Goal: Transaction & Acquisition: Register for event/course

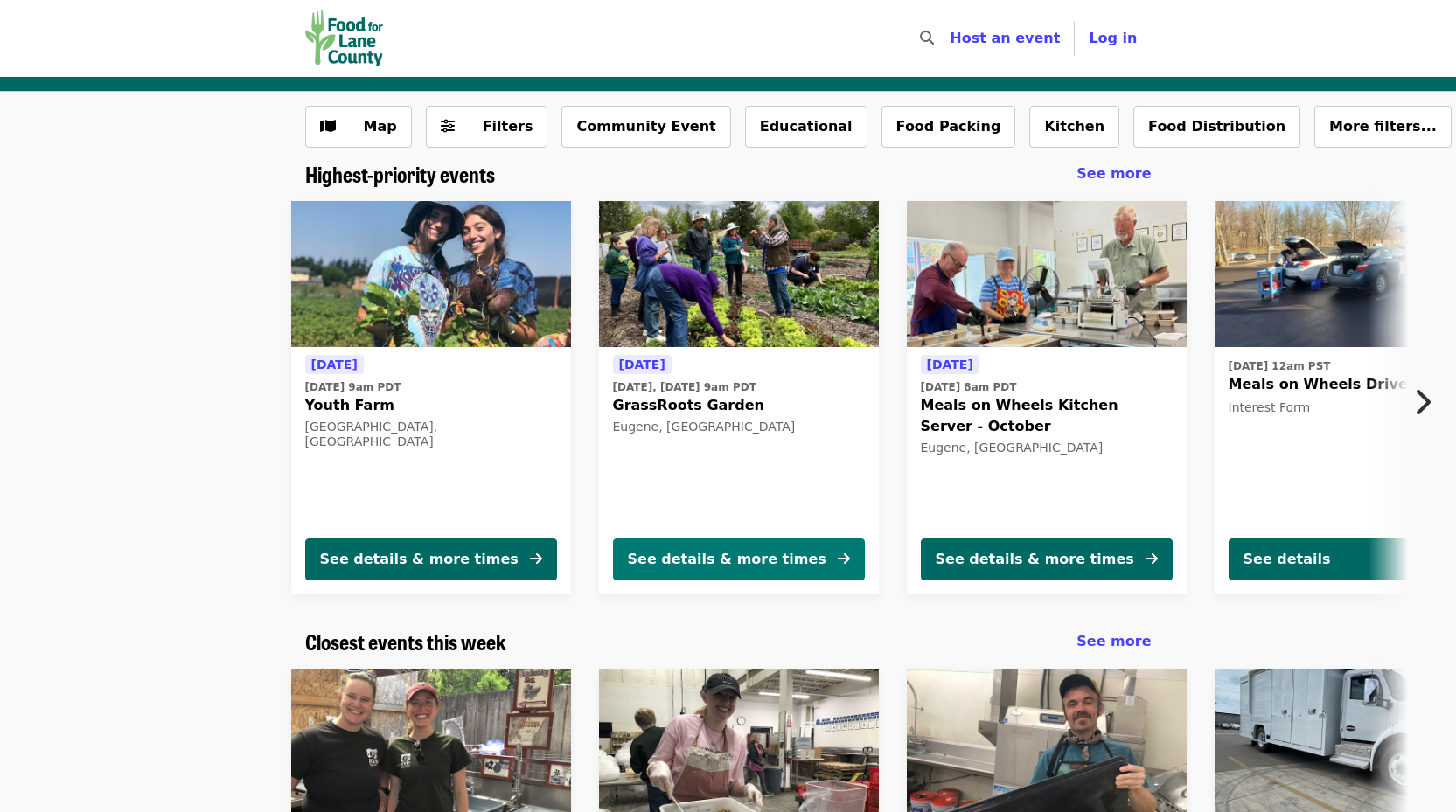
click at [648, 564] on div "See details & more times" at bounding box center [727, 560] width 198 height 21
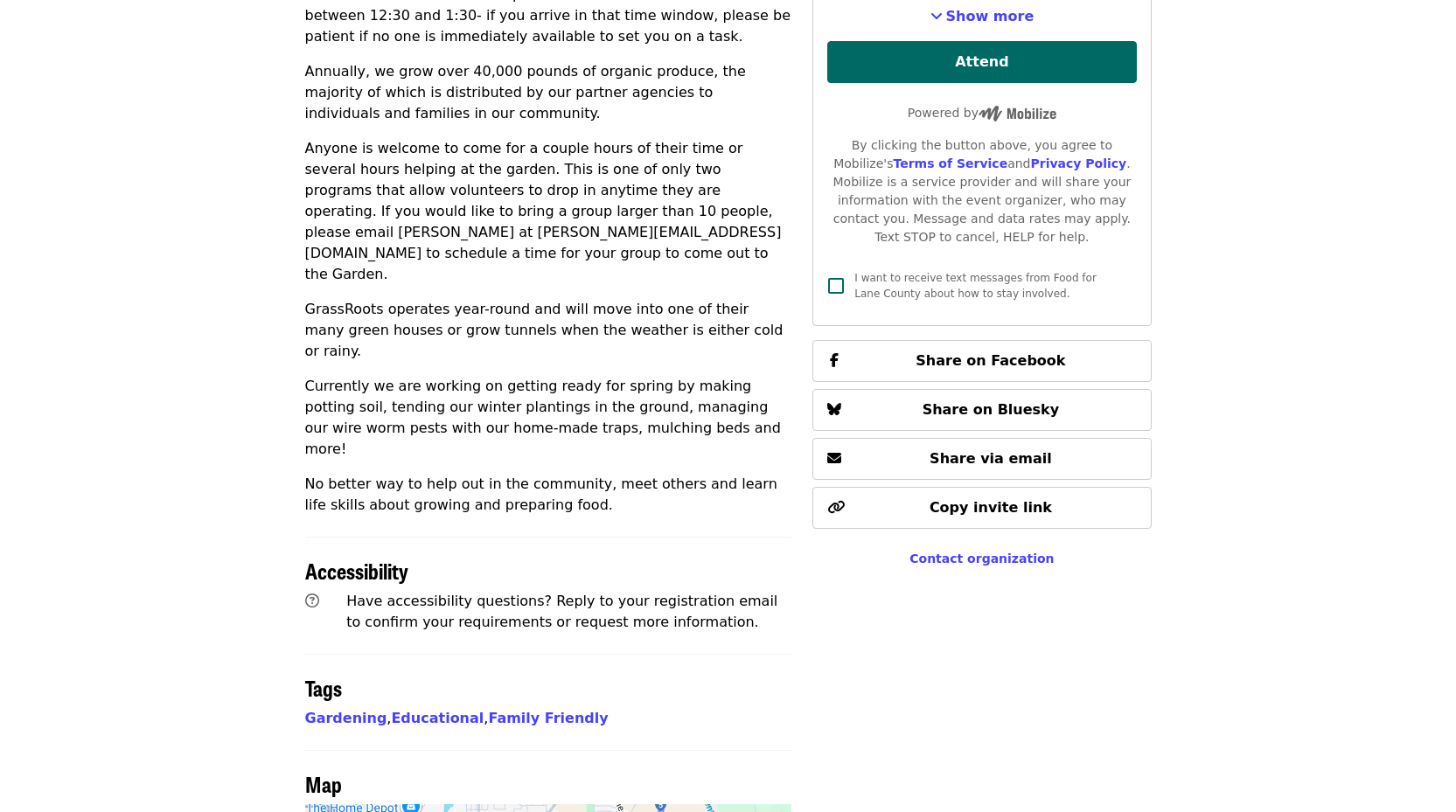
scroll to position [424, 0]
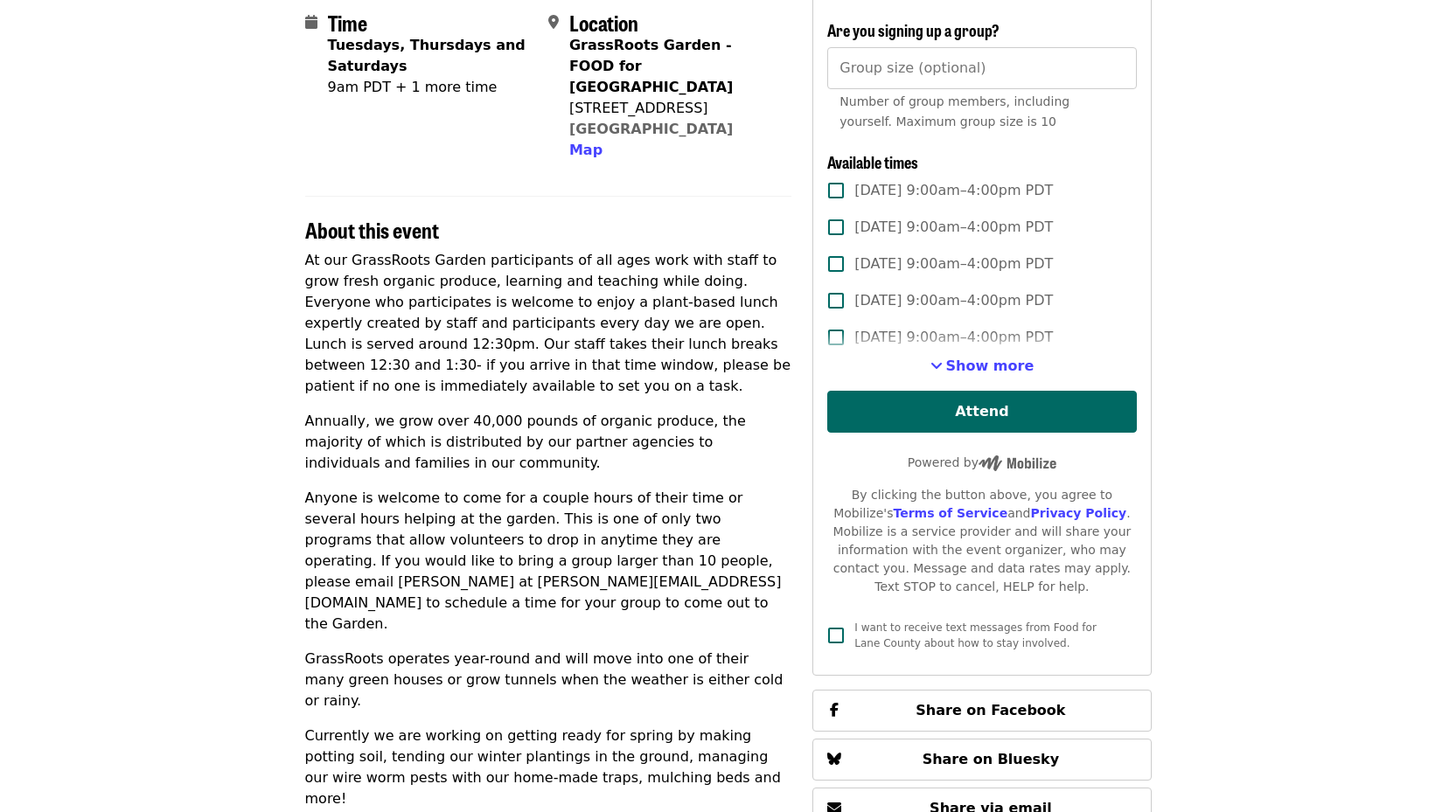
click at [409, 92] on div "9am PDT + 1 more time" at bounding box center [430, 88] width 207 height 21
click at [989, 362] on span "Show more" at bounding box center [990, 366] width 89 height 16
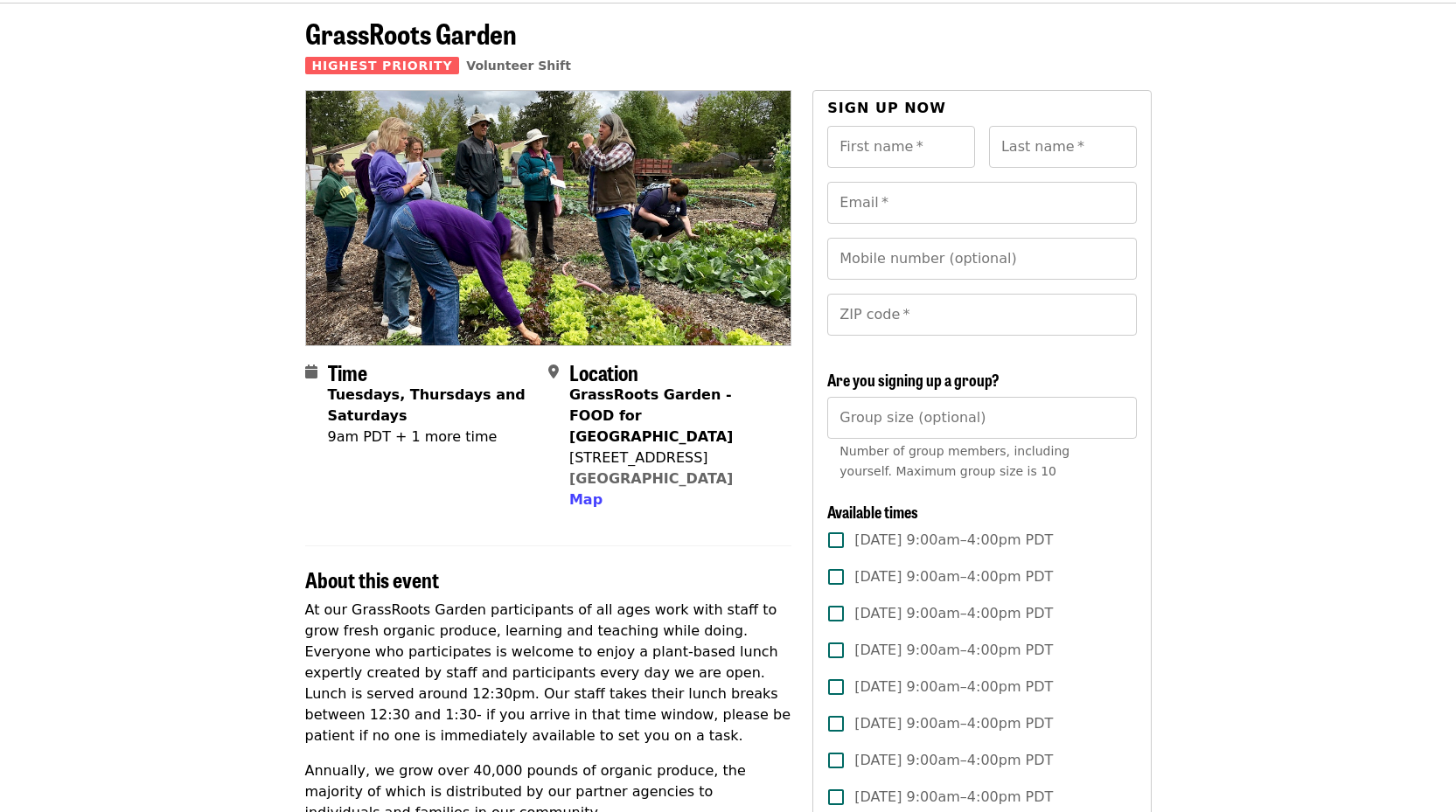
scroll to position [0, 0]
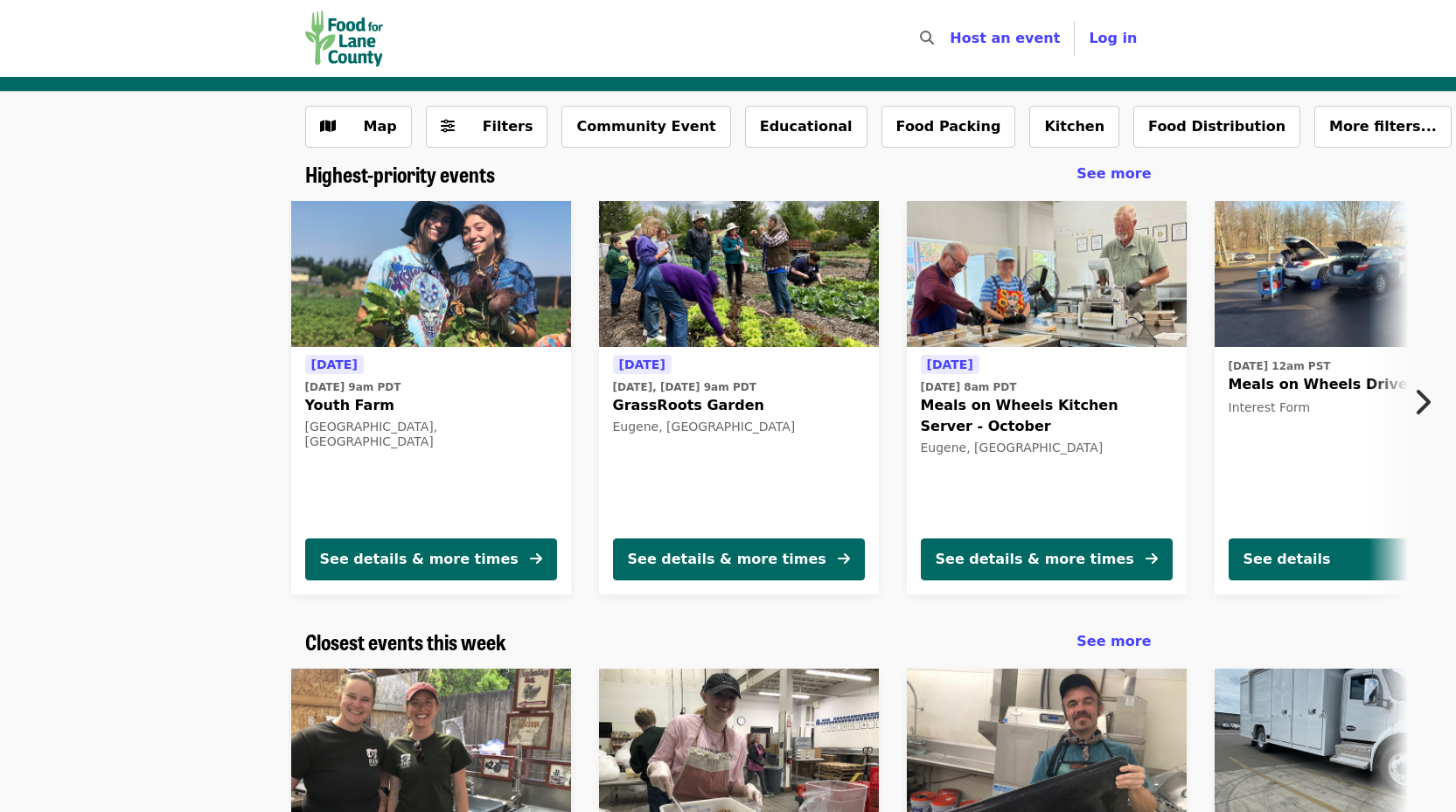
click at [1426, 395] on icon "chevron-right icon" at bounding box center [1422, 402] width 17 height 33
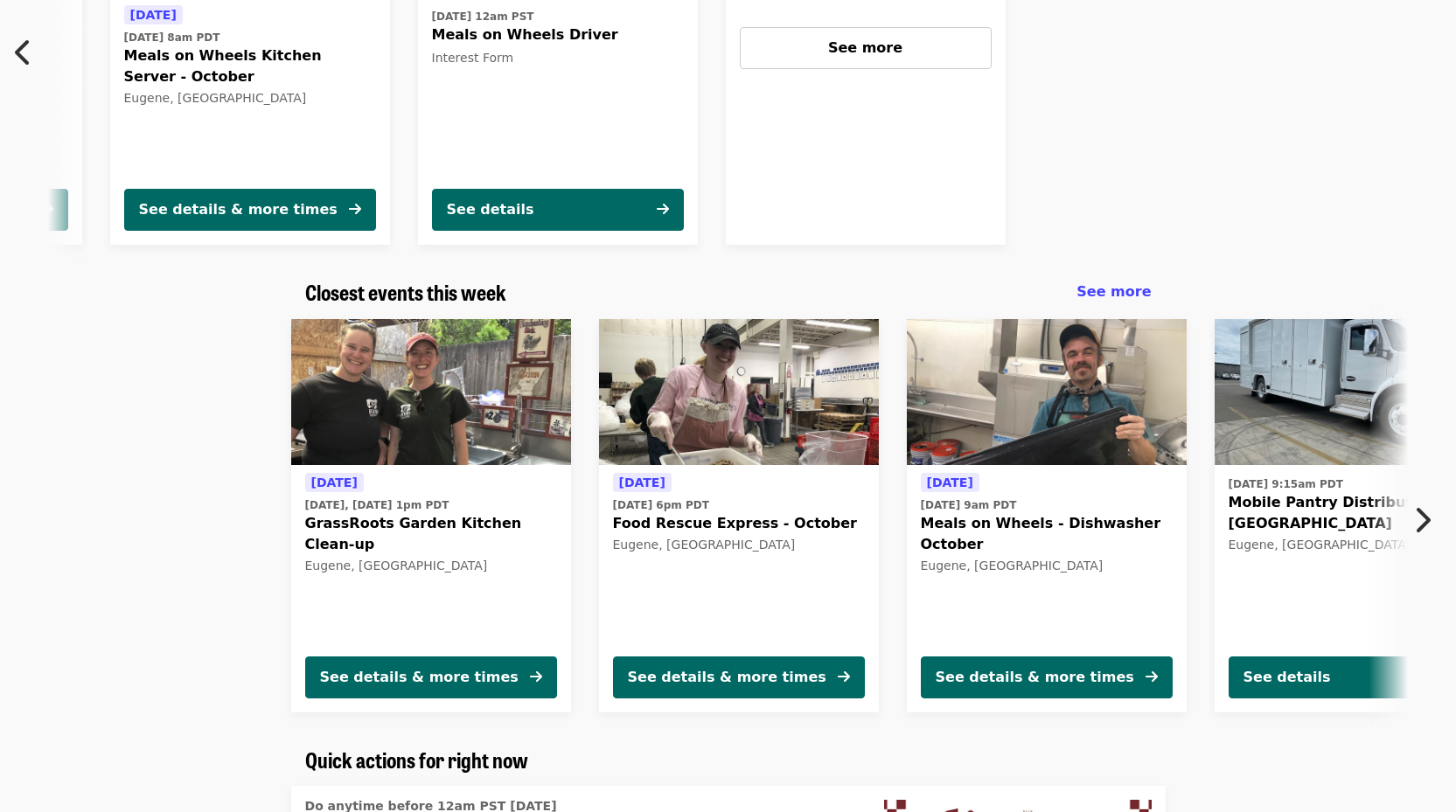
scroll to position [437, 0]
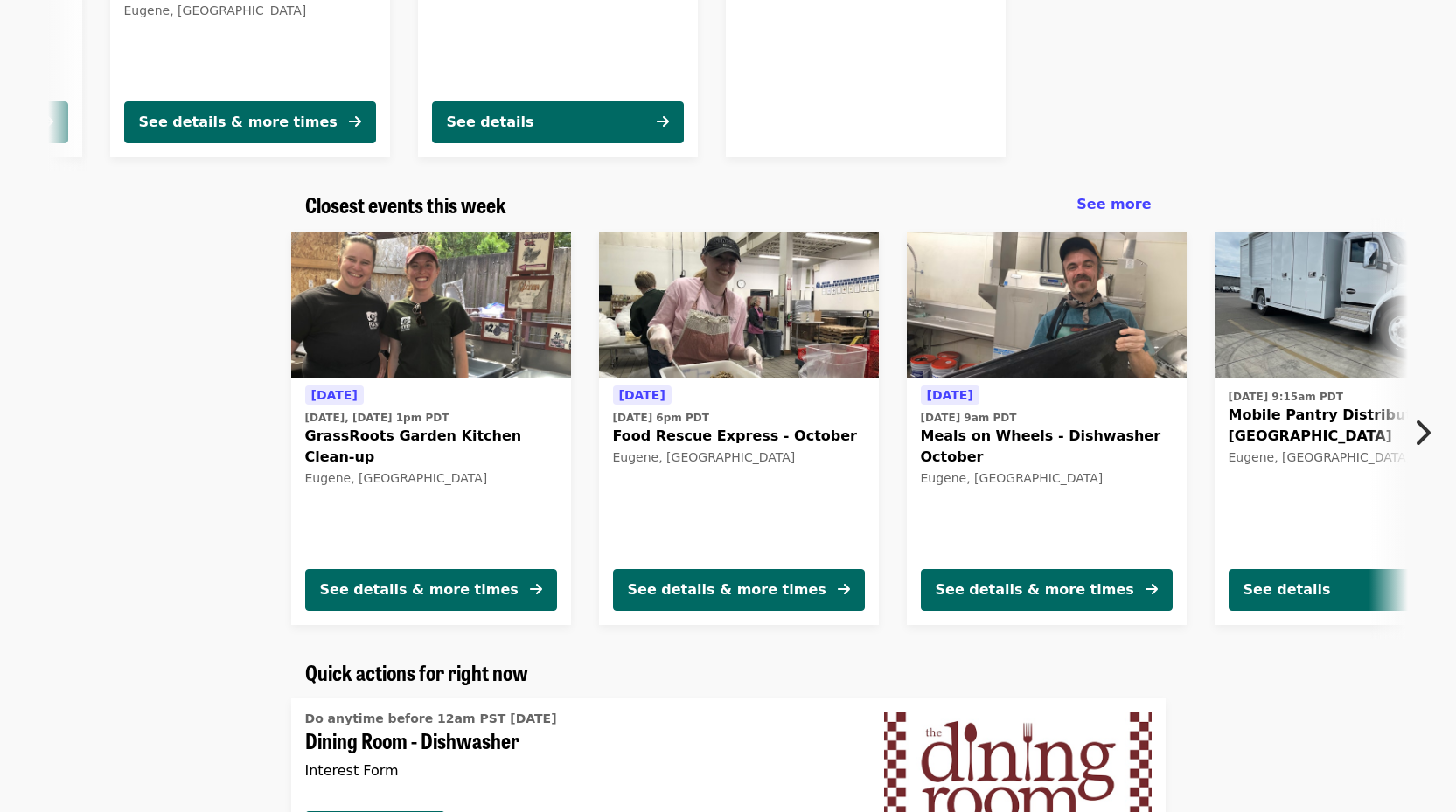
click at [401, 426] on span "GrassRoots Garden Kitchen Clean-up" at bounding box center [430, 446] width 251 height 42
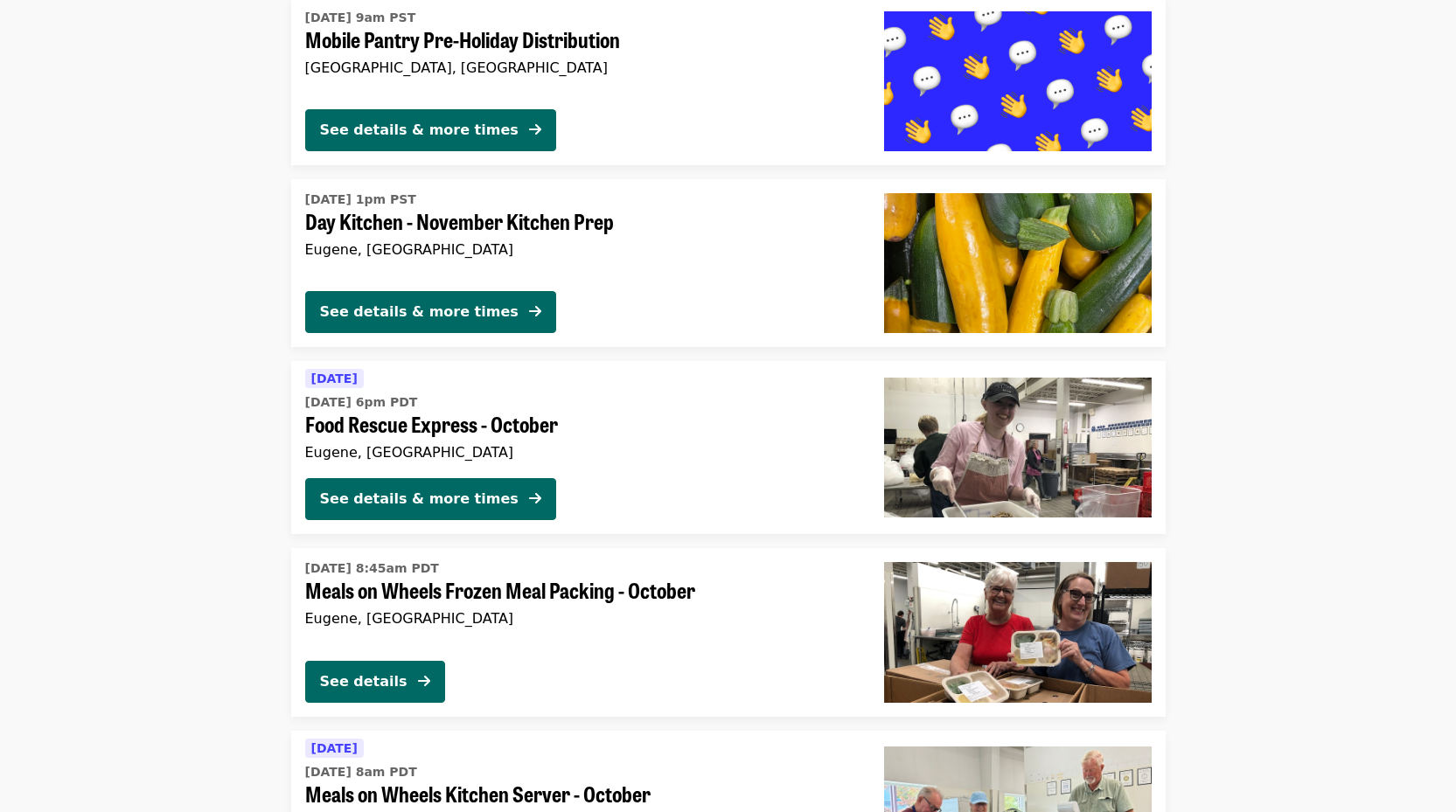
scroll to position [2554, 0]
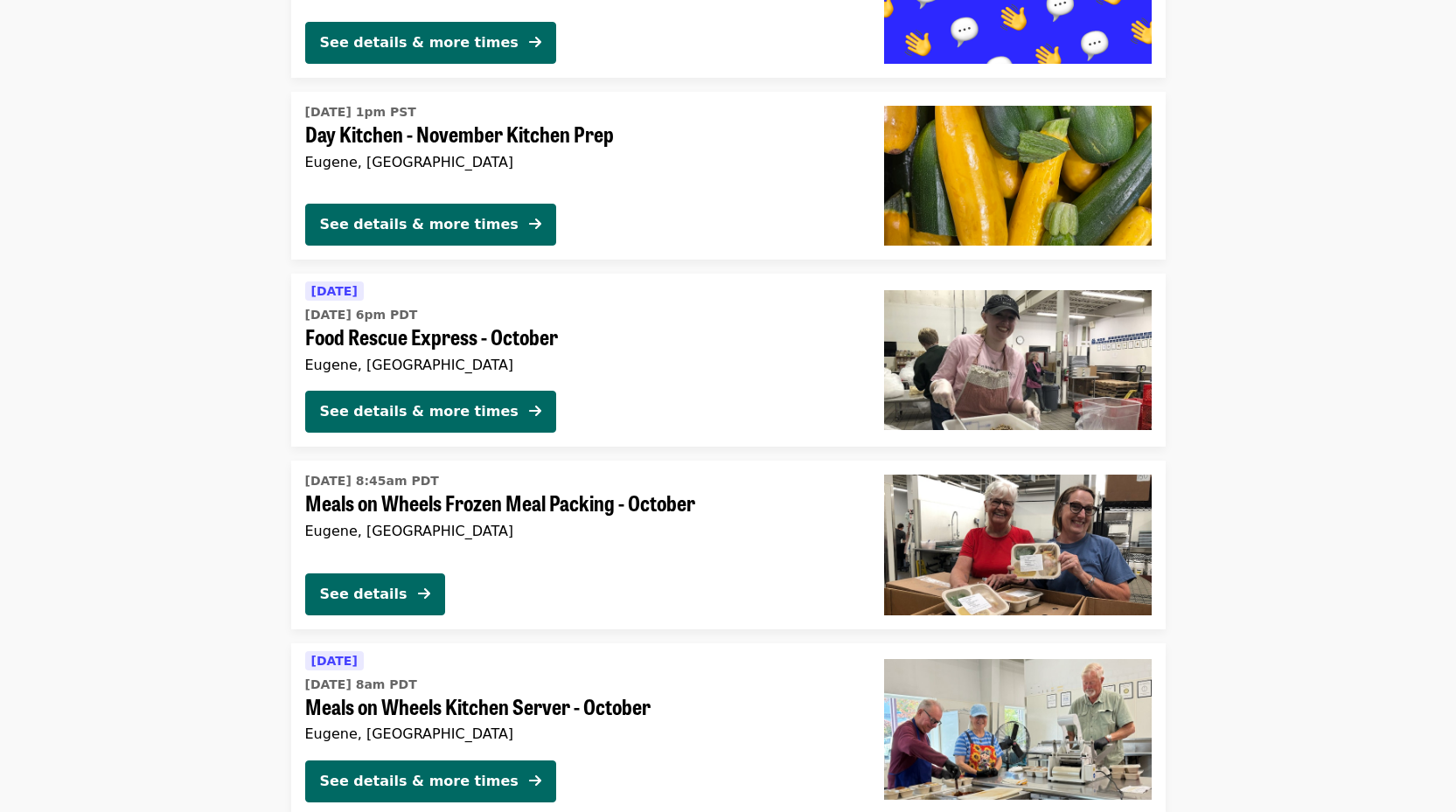
click at [309, 327] on span "Food Rescue Express - October" at bounding box center [580, 337] width 551 height 26
